Goal: Task Accomplishment & Management: Complete application form

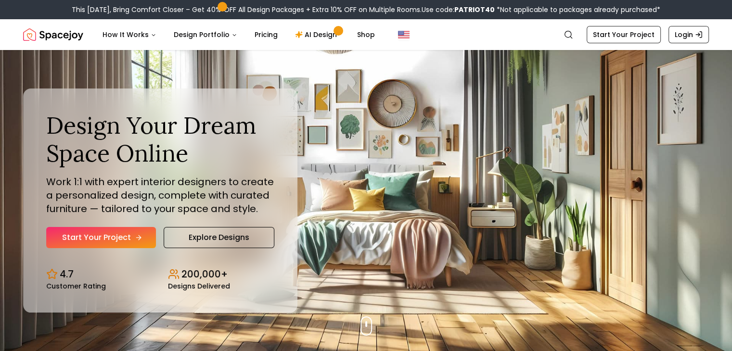
click at [112, 237] on link "Start Your Project" at bounding box center [101, 237] width 110 height 21
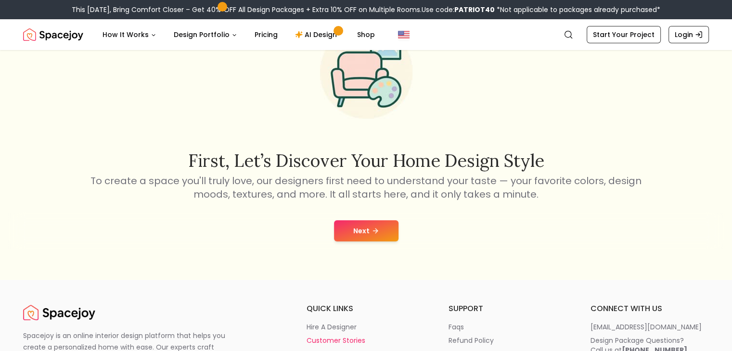
scroll to position [192, 0]
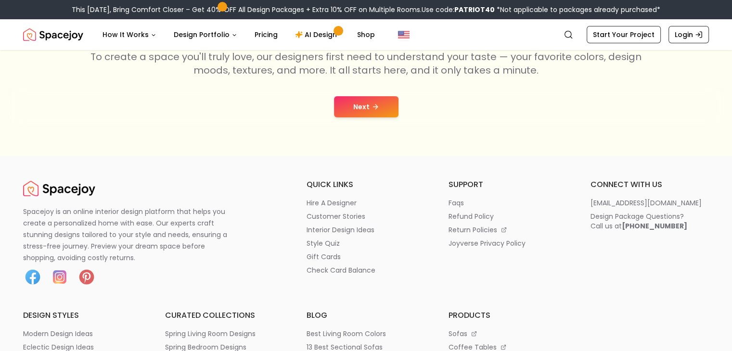
click at [373, 107] on icon at bounding box center [376, 107] width 8 height 8
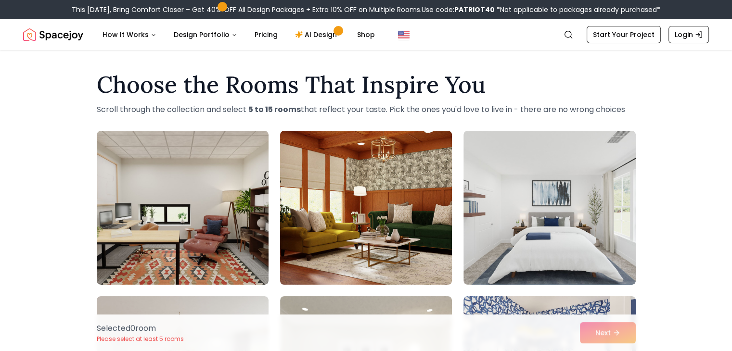
click at [386, 179] on img at bounding box center [366, 208] width 180 height 162
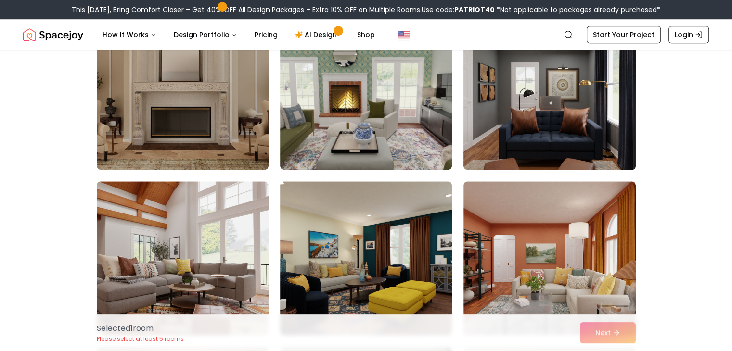
scroll to position [722, 0]
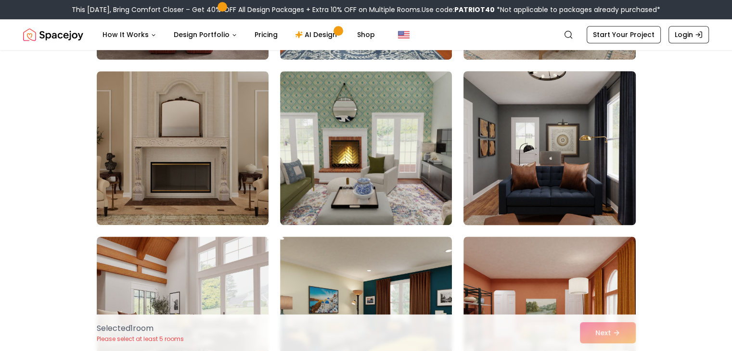
click at [539, 153] on img at bounding box center [549, 148] width 180 height 162
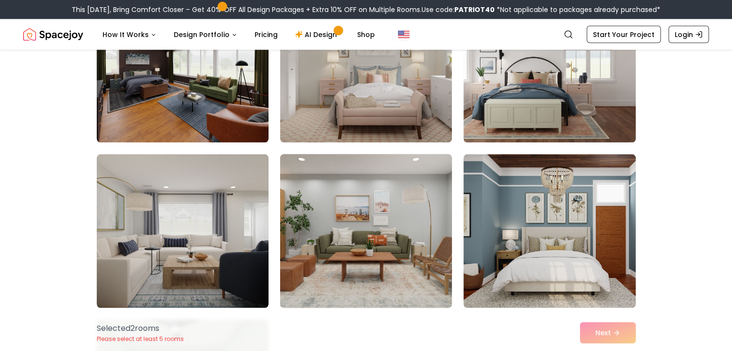
scroll to position [2069, 0]
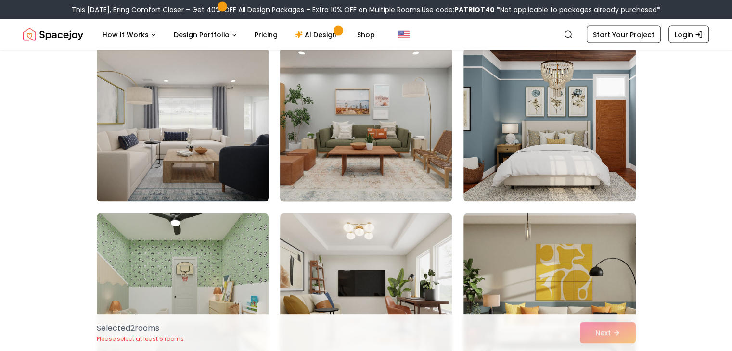
click at [370, 137] on img at bounding box center [366, 125] width 180 height 162
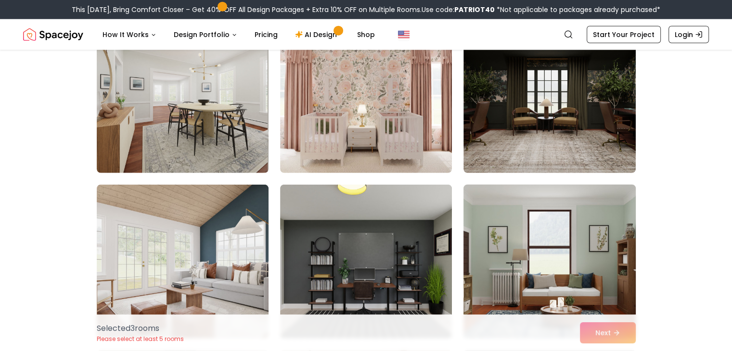
scroll to position [2406, 0]
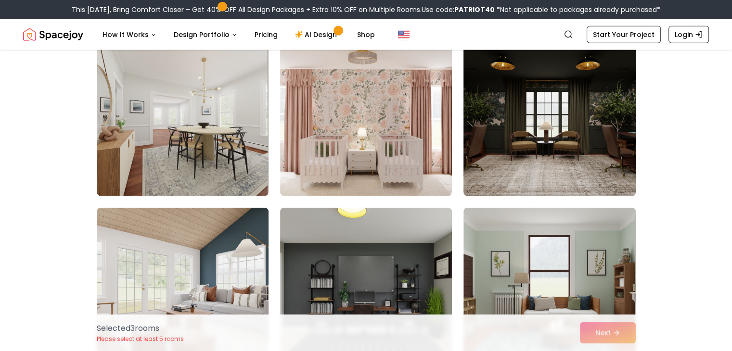
click at [572, 154] on img at bounding box center [549, 119] width 180 height 162
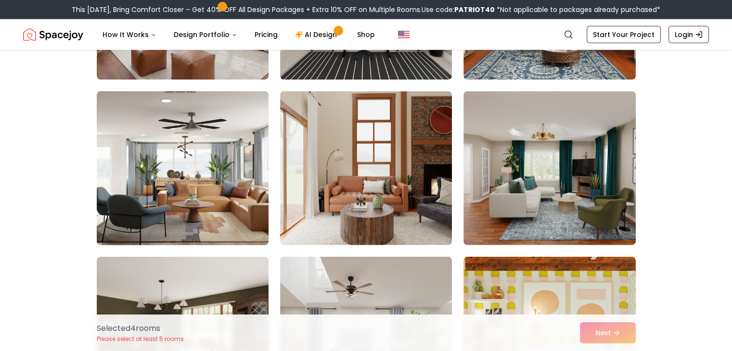
scroll to position [2695, 0]
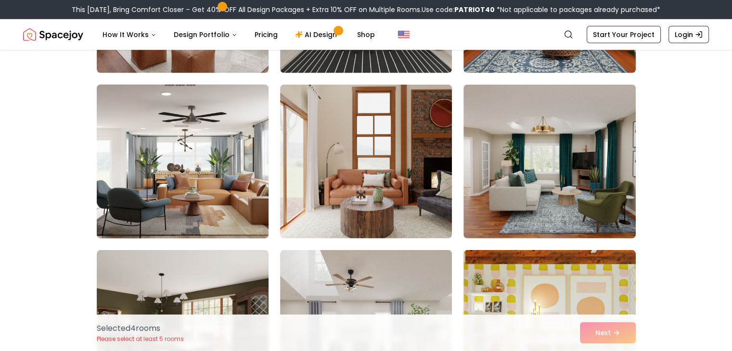
click at [108, 187] on img at bounding box center [182, 162] width 180 height 162
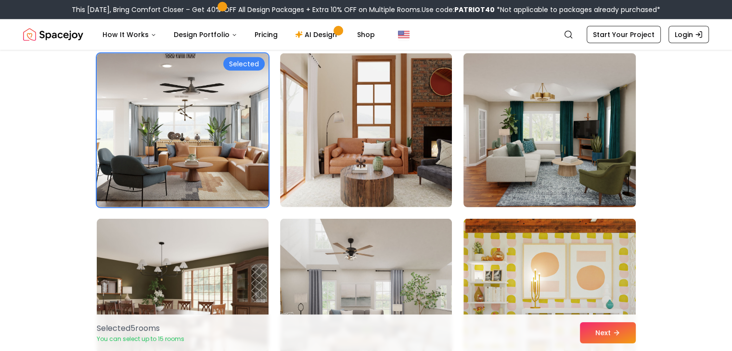
scroll to position [2743, 0]
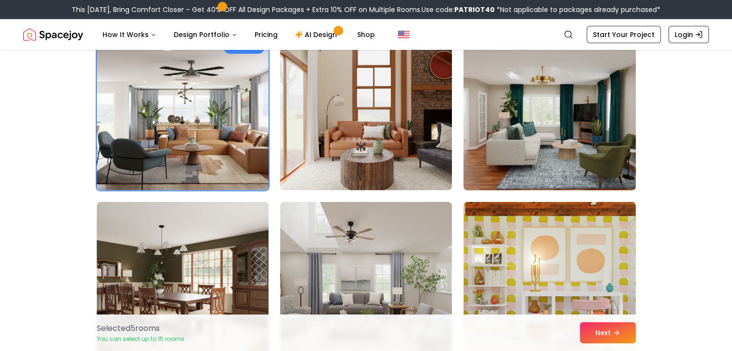
click at [596, 149] on img at bounding box center [549, 114] width 180 height 162
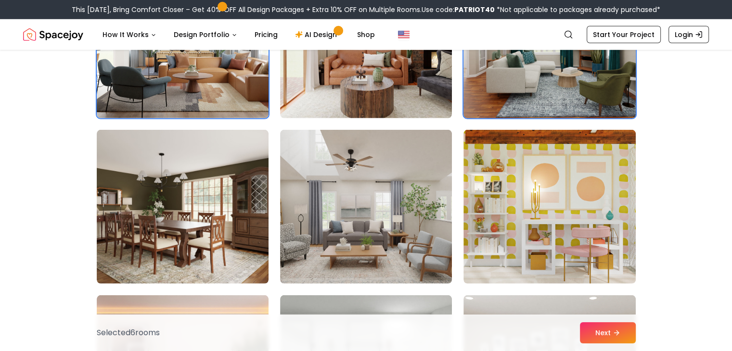
scroll to position [2887, 0]
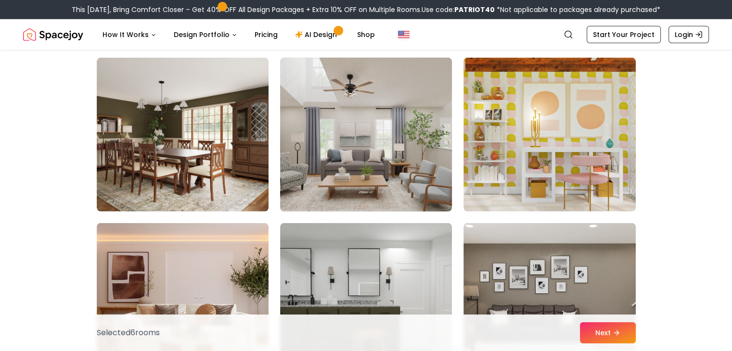
click at [346, 167] on img at bounding box center [366, 135] width 180 height 162
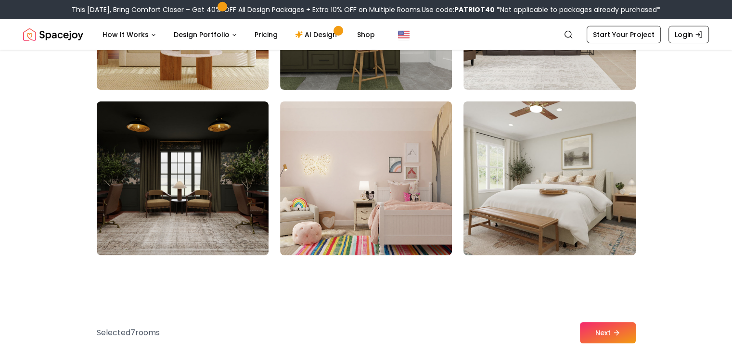
scroll to position [3176, 0]
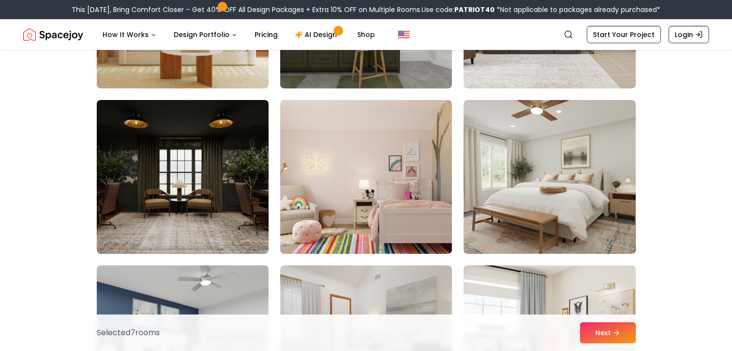
click at [193, 205] on img at bounding box center [182, 177] width 180 height 162
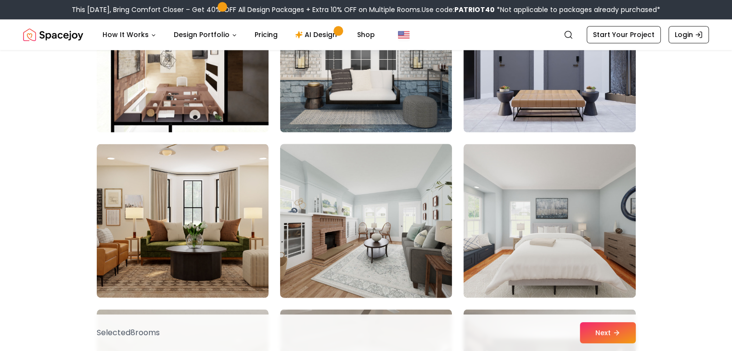
scroll to position [4937, 0]
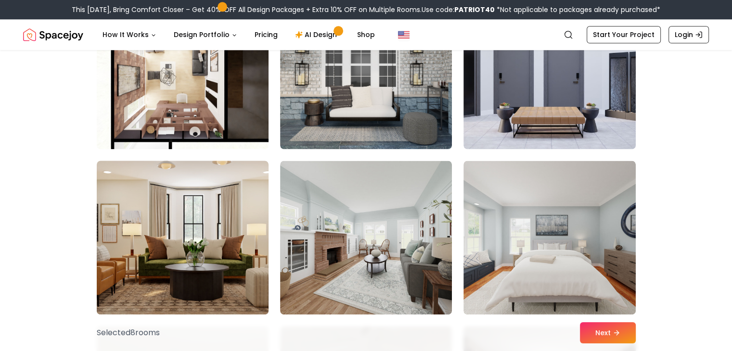
click at [163, 223] on img at bounding box center [182, 238] width 180 height 162
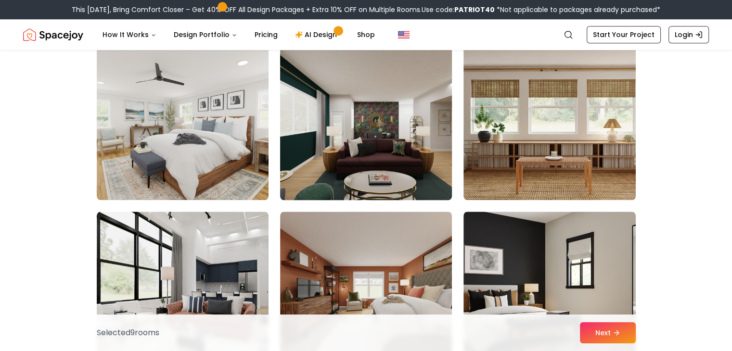
scroll to position [4552, 0]
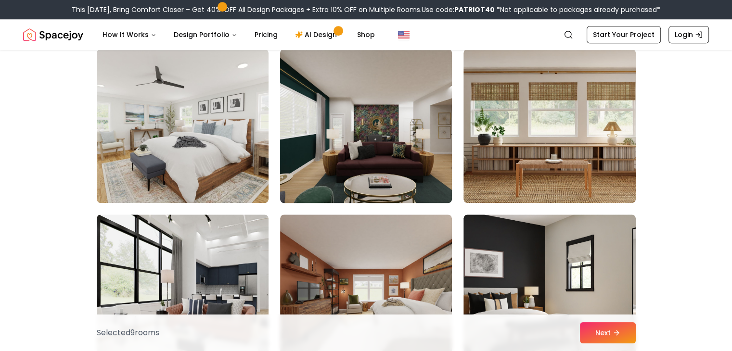
click at [357, 83] on img at bounding box center [366, 126] width 180 height 162
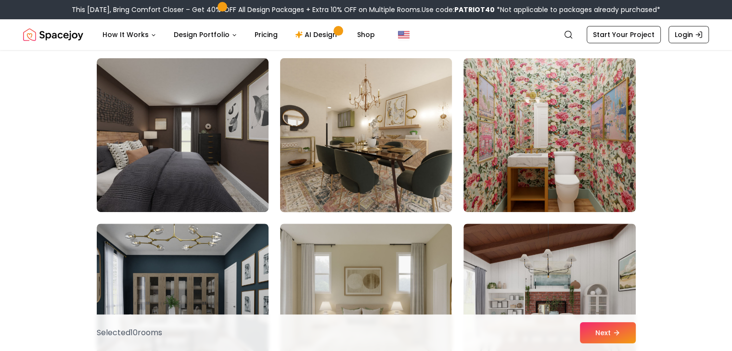
scroll to position [4022, 0]
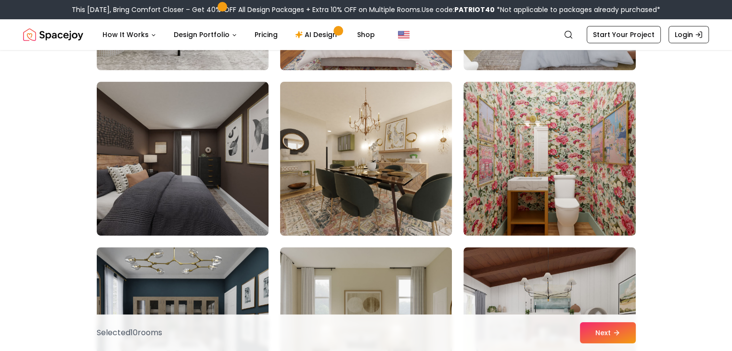
click at [367, 127] on img at bounding box center [366, 159] width 180 height 162
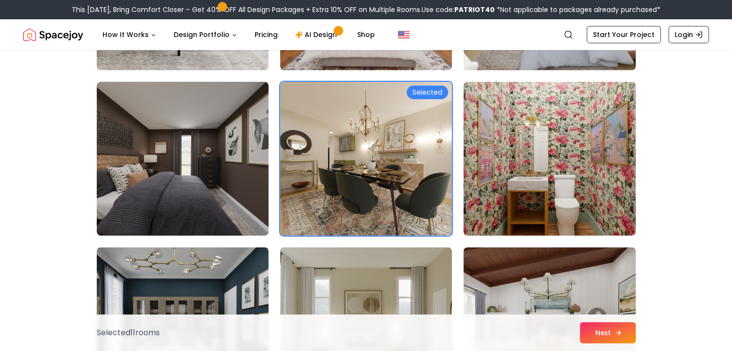
click at [606, 330] on button "Next" at bounding box center [608, 332] width 56 height 21
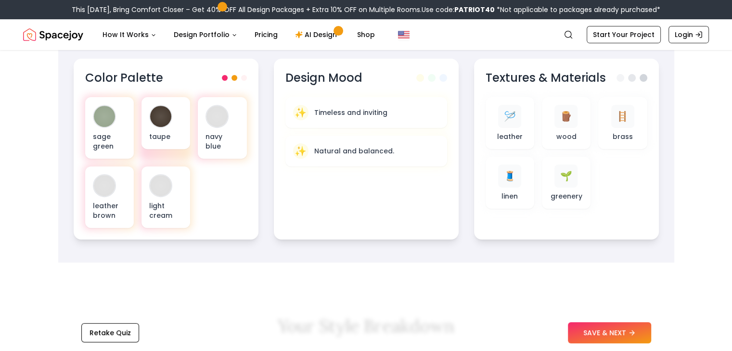
scroll to position [337, 0]
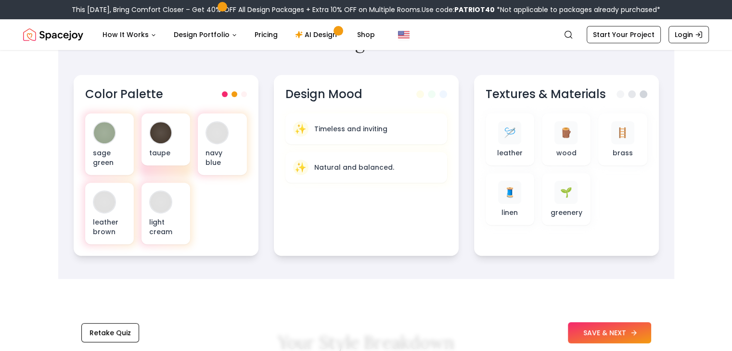
click at [598, 337] on button "SAVE & NEXT" at bounding box center [609, 332] width 83 height 21
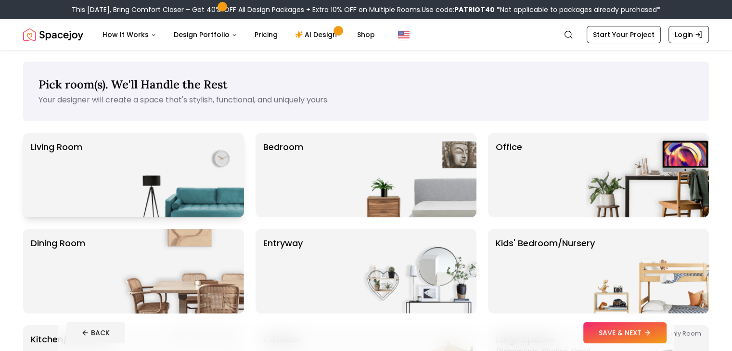
click at [160, 180] on img at bounding box center [182, 175] width 123 height 85
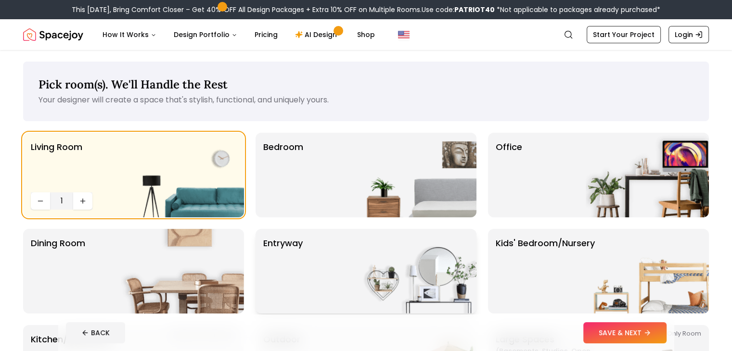
click at [327, 268] on div "entryway" at bounding box center [366, 271] width 221 height 85
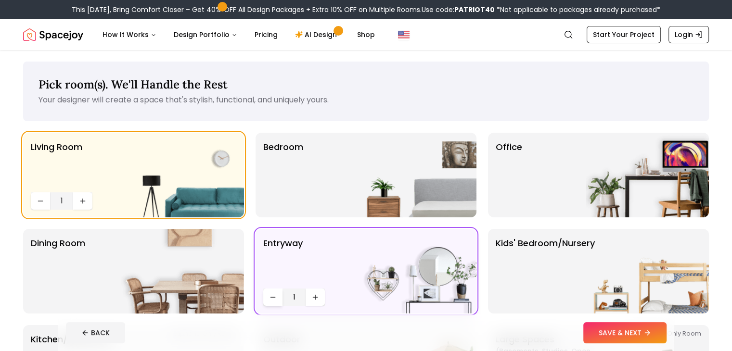
click at [275, 298] on icon "Decrease quantity" at bounding box center [273, 298] width 8 height 8
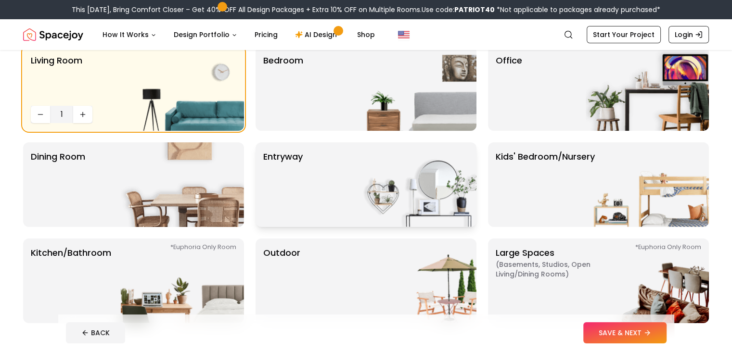
scroll to position [48, 0]
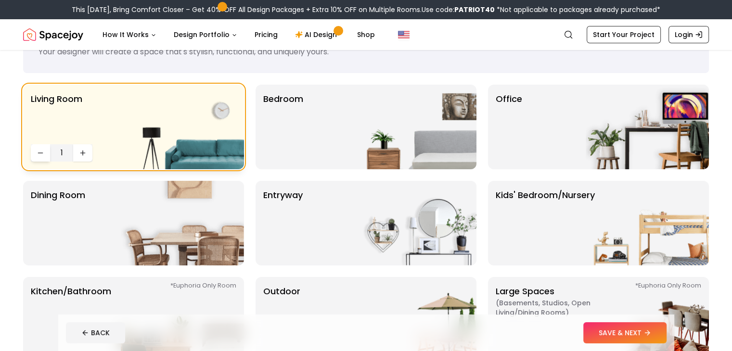
click at [43, 154] on icon "Decrease quantity" at bounding box center [41, 153] width 8 height 8
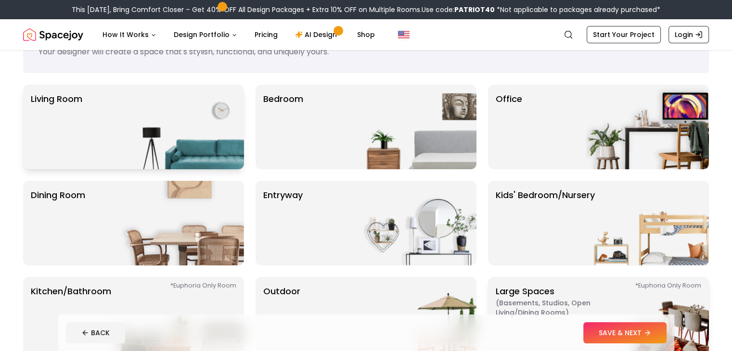
click at [583, 293] on p "Large Spaces ( Basements, Studios, Open living/dining rooms ) *Euphoria Only Ro…" at bounding box center [556, 319] width 120 height 69
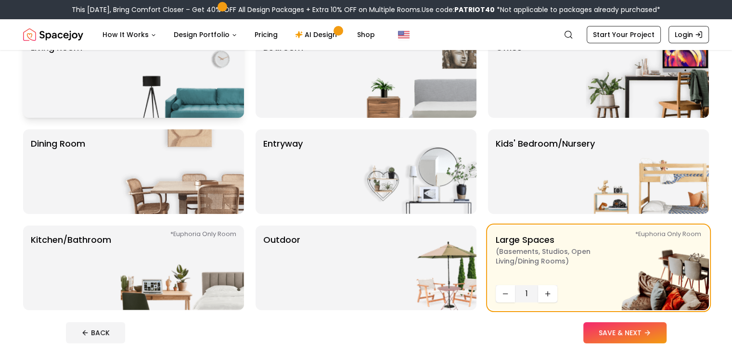
scroll to position [192, 0]
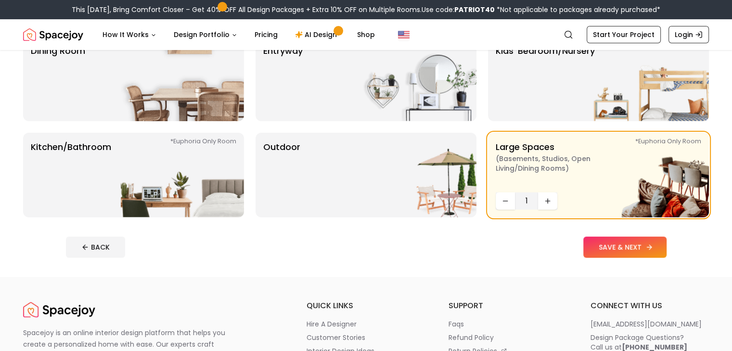
click at [653, 244] on icon at bounding box center [649, 248] width 8 height 8
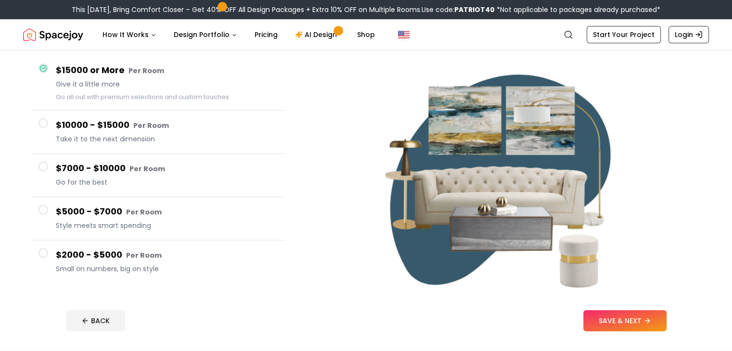
scroll to position [96, 0]
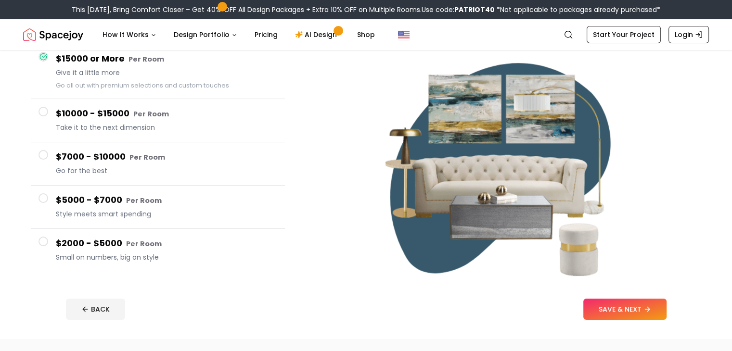
click at [196, 167] on span "Go for the best" at bounding box center [166, 171] width 221 height 10
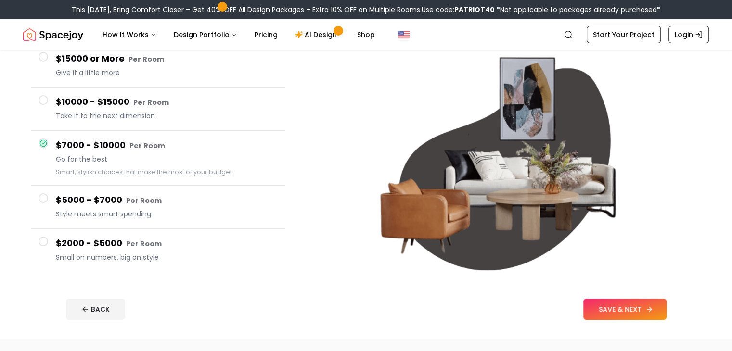
click at [654, 303] on button "SAVE & NEXT" at bounding box center [624, 309] width 83 height 21
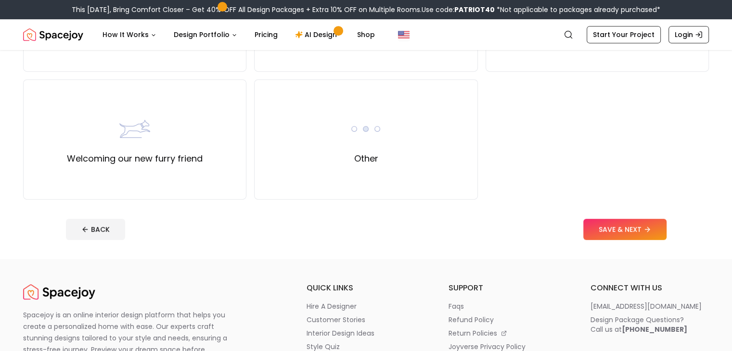
scroll to position [337, 0]
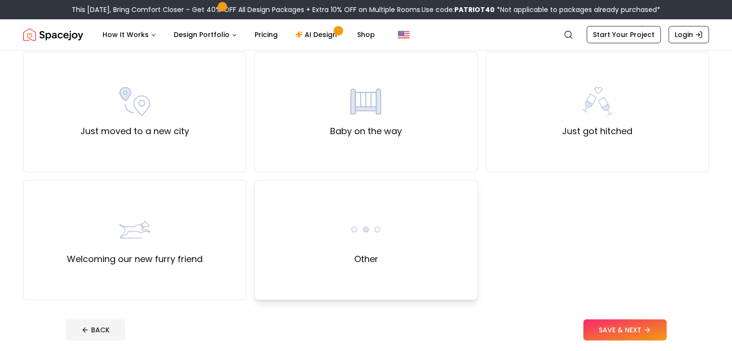
click at [352, 239] on img at bounding box center [365, 229] width 31 height 31
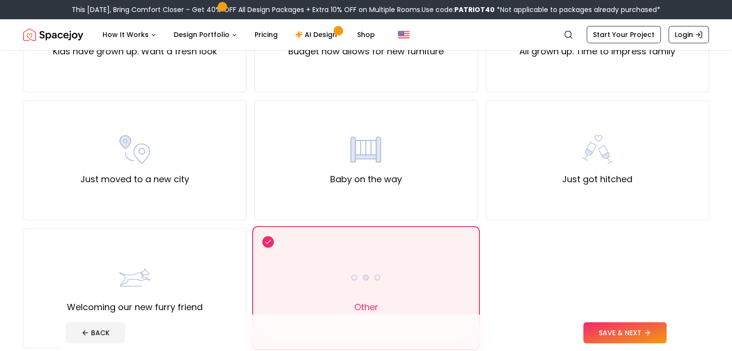
scroll to position [481, 0]
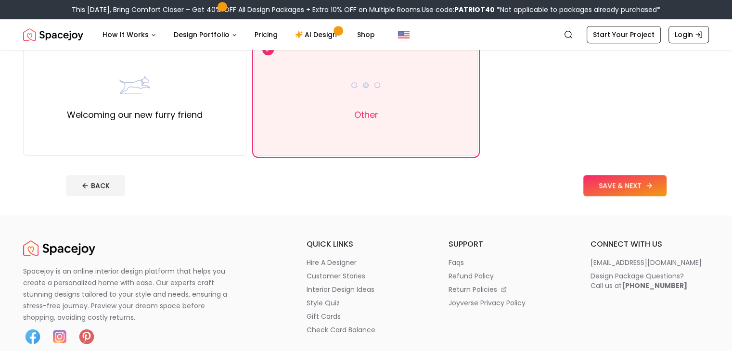
click at [660, 187] on button "SAVE & NEXT" at bounding box center [624, 185] width 83 height 21
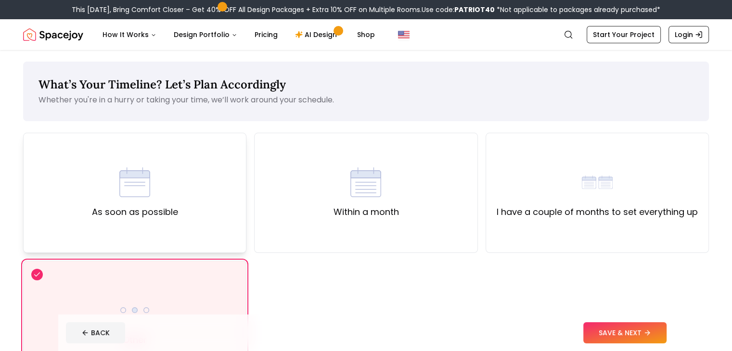
click at [199, 187] on div "As soon as possible" at bounding box center [134, 193] width 223 height 120
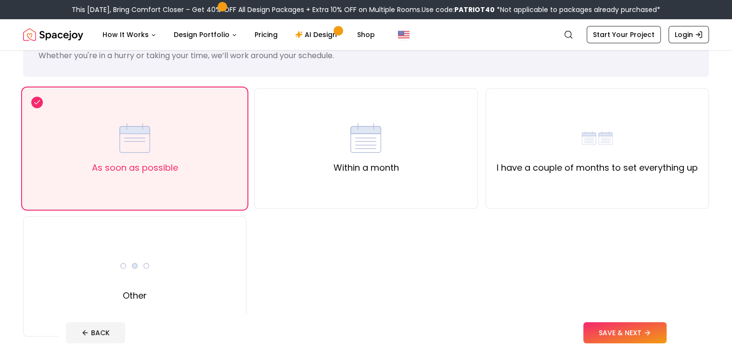
scroll to position [96, 0]
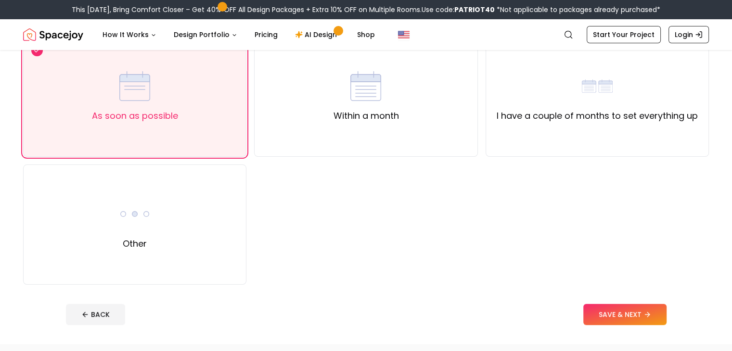
click at [667, 312] on button "SAVE & NEXT" at bounding box center [624, 314] width 83 height 21
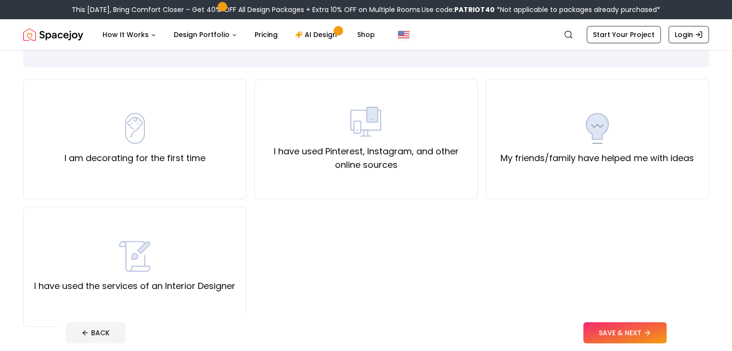
scroll to position [48, 0]
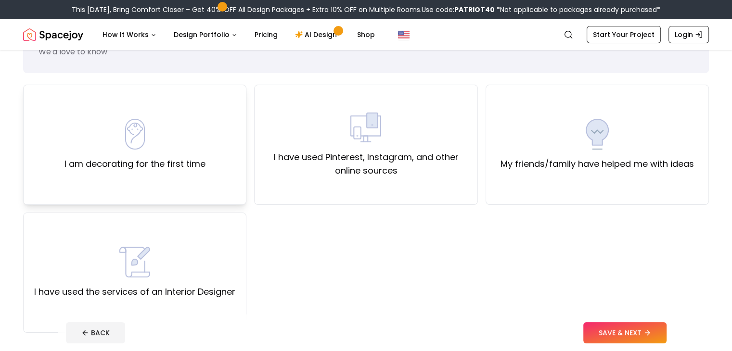
click at [159, 151] on div "I am decorating for the first time" at bounding box center [134, 145] width 141 height 52
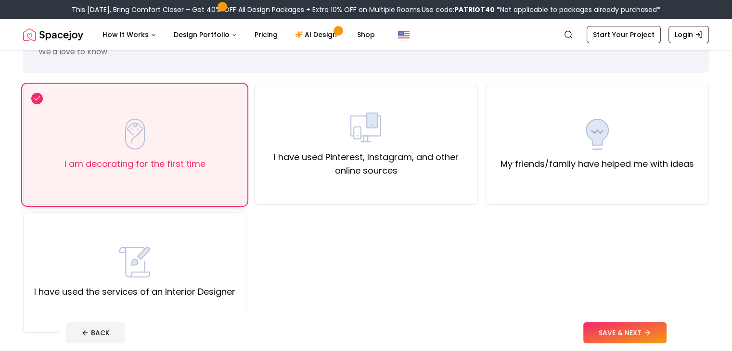
click at [130, 128] on img at bounding box center [134, 134] width 31 height 31
click at [417, 151] on label "I have used Pinterest, Instagram, and other online sources" at bounding box center [365, 164] width 207 height 27
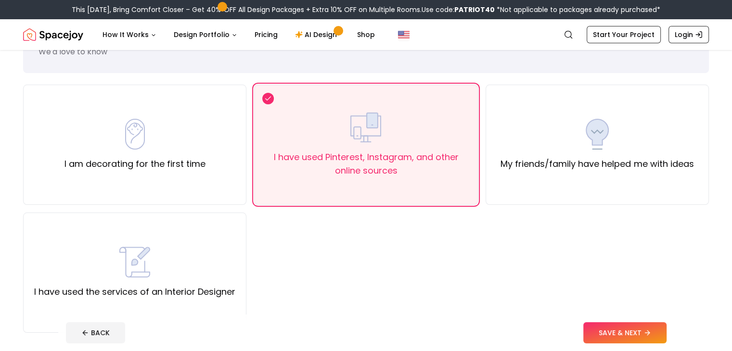
click at [660, 335] on button "SAVE & NEXT" at bounding box center [624, 332] width 83 height 21
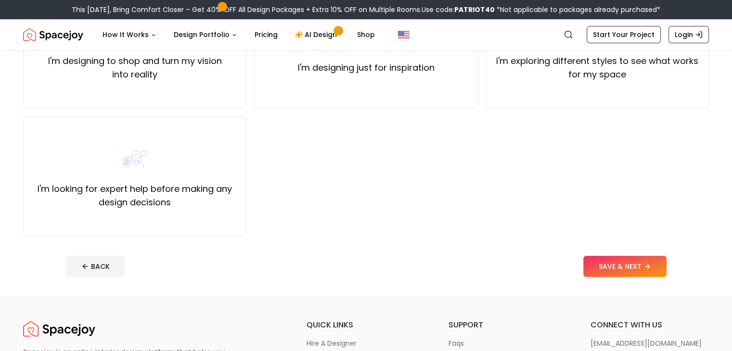
scroll to position [96, 0]
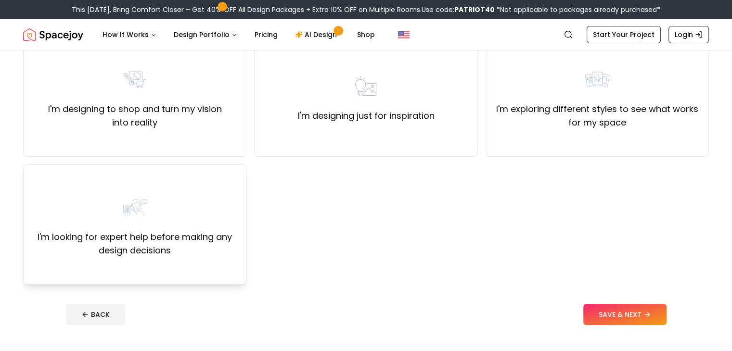
drag, startPoint x: 162, startPoint y: 210, endPoint x: 169, endPoint y: 209, distance: 7.8
click at [162, 210] on div "I'm looking for expert help before making any design decisions" at bounding box center [134, 224] width 207 height 65
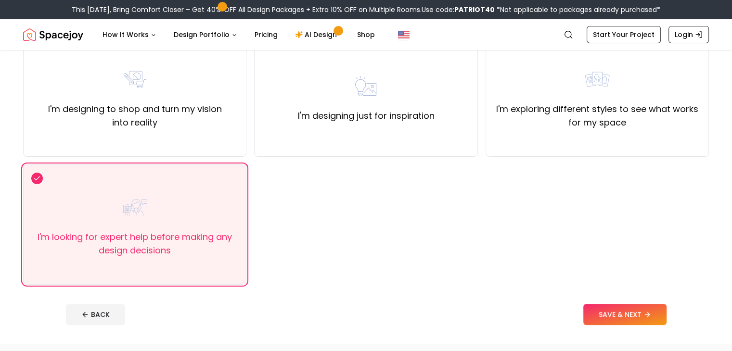
click at [660, 312] on button "SAVE & NEXT" at bounding box center [624, 314] width 83 height 21
